Goal: Task Accomplishment & Management: Manage account settings

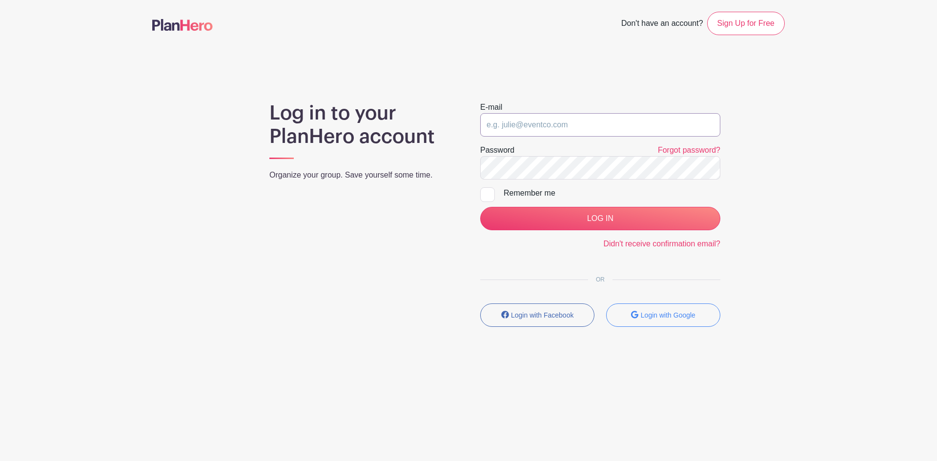
type input "[EMAIL_ADDRESS][DOMAIN_NAME]"
click at [534, 128] on input "[EMAIL_ADDRESS][DOMAIN_NAME]" at bounding box center [600, 124] width 240 height 23
click at [424, 206] on div "Log in to your PlanHero account Organize your group. Save yourself some time." at bounding box center [363, 218] width 211 height 233
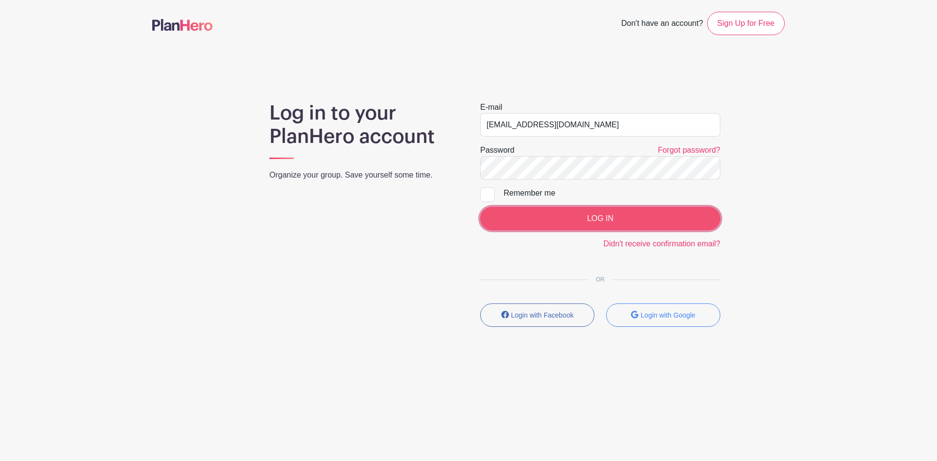
click at [582, 219] on input "LOG IN" at bounding box center [600, 218] width 240 height 23
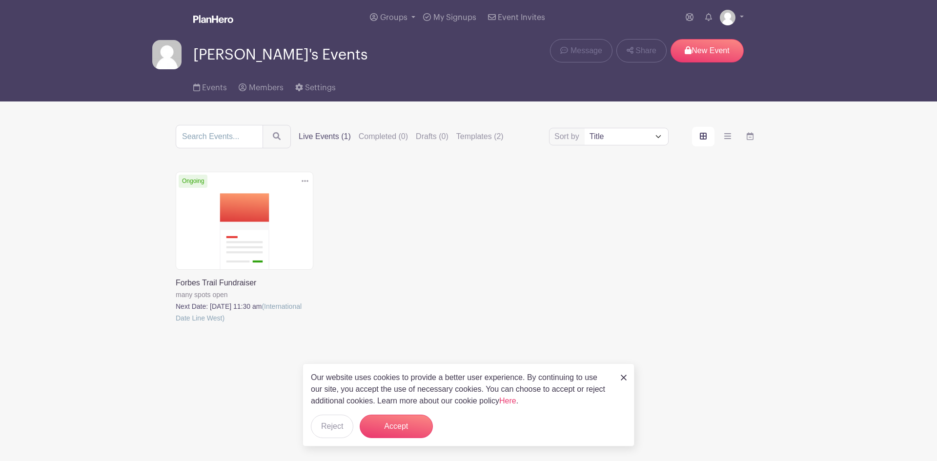
click at [176, 324] on link at bounding box center [176, 324] width 0 height 0
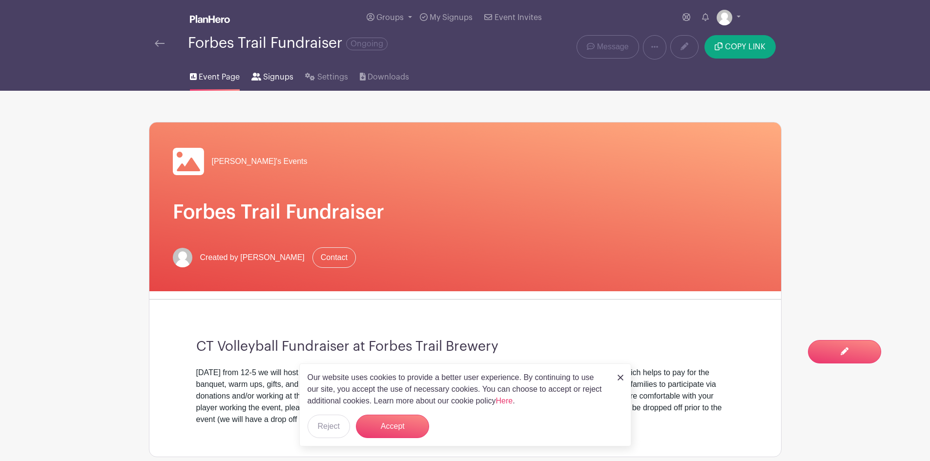
click at [274, 77] on span "Signups" at bounding box center [278, 77] width 30 height 12
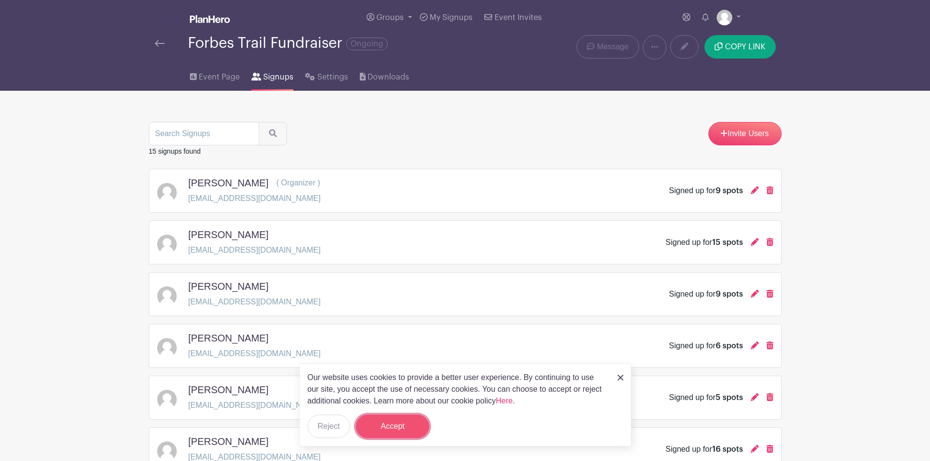
click at [396, 433] on button "Accept" at bounding box center [392, 426] width 73 height 23
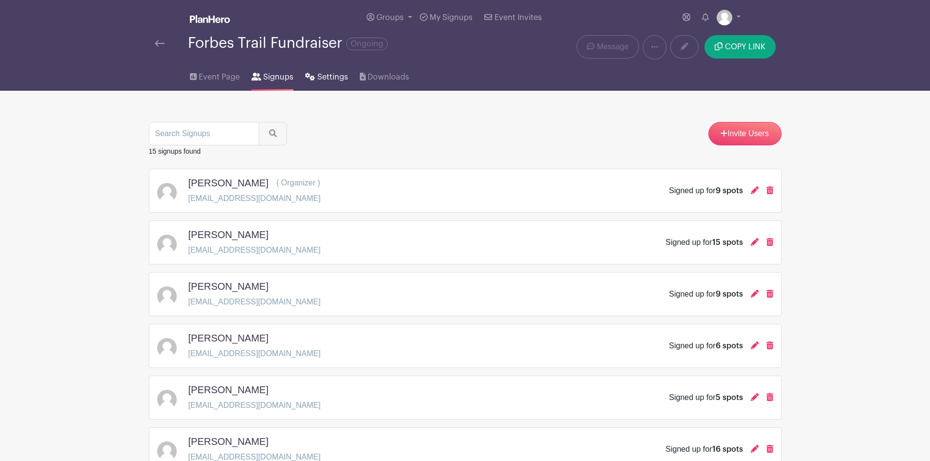
click at [325, 85] on link "Settings" at bounding box center [326, 75] width 42 height 31
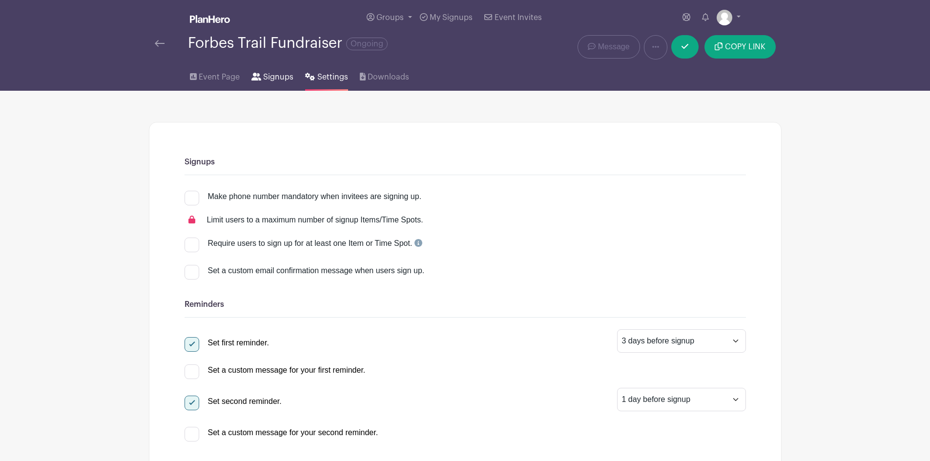
click at [263, 80] on span "Signups" at bounding box center [278, 77] width 30 height 12
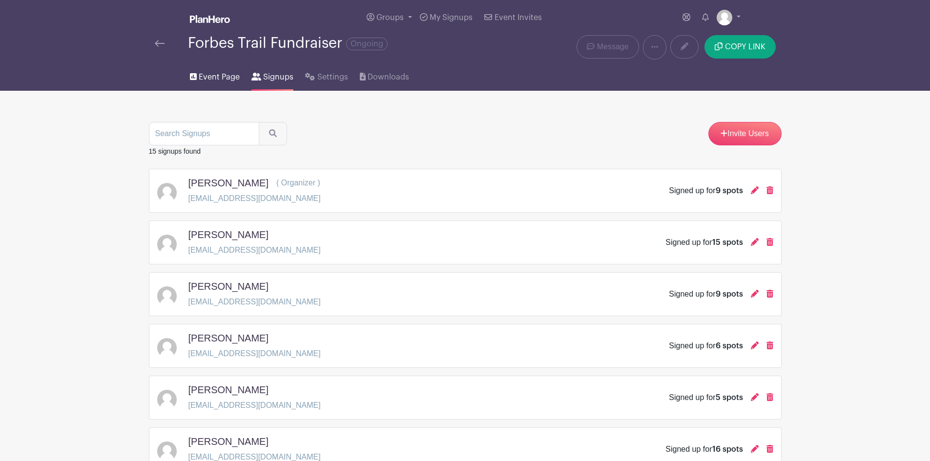
click at [215, 77] on span "Event Page" at bounding box center [219, 77] width 41 height 12
